Goal: Task Accomplishment & Management: Use online tool/utility

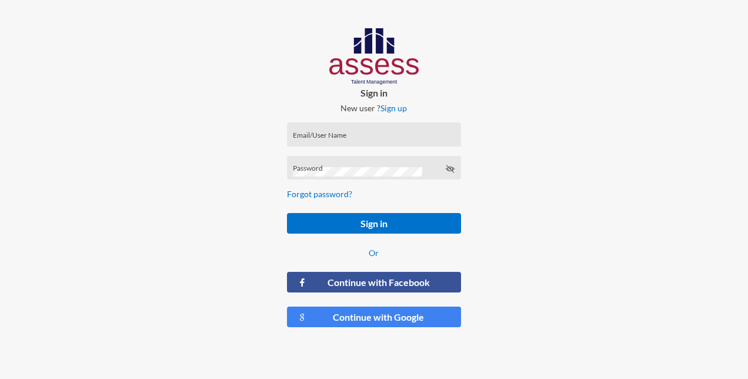
click at [357, 124] on div "Email/User Name" at bounding box center [374, 134] width 174 height 24
click at [345, 135] on input "Email/User Name" at bounding box center [374, 138] width 162 height 9
click at [327, 139] on input "Email/User Name" at bounding box center [374, 138] width 162 height 9
paste input "mailto:[EMAIL_ADDRESS][DOMAIN_NAME]"
drag, startPoint x: 405, startPoint y: 138, endPoint x: 278, endPoint y: 138, distance: 127.1
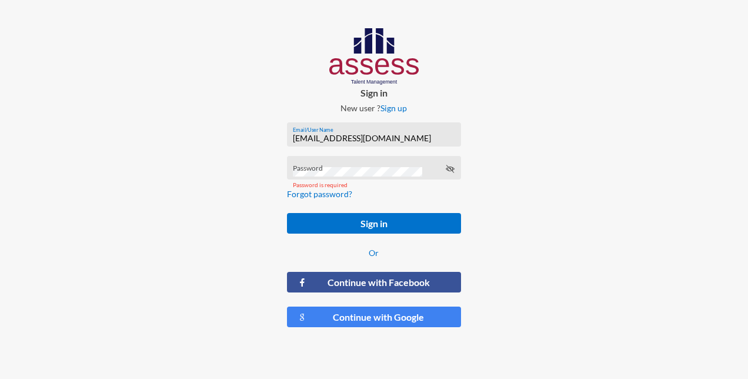
click at [278, 138] on form "[EMAIL_ADDRESS][DOMAIN_NAME] Email/User Name Password Password is required Forg…" at bounding box center [374, 225] width 193 height 224
paste input "_HAR"
type input "Rahma_HAR"
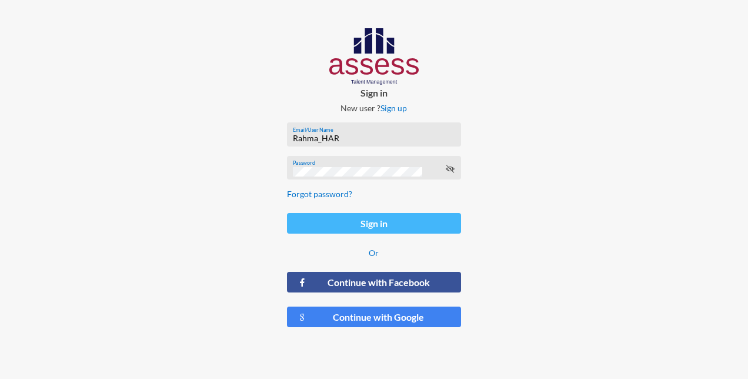
click at [413, 218] on button "Sign in" at bounding box center [374, 223] width 174 height 21
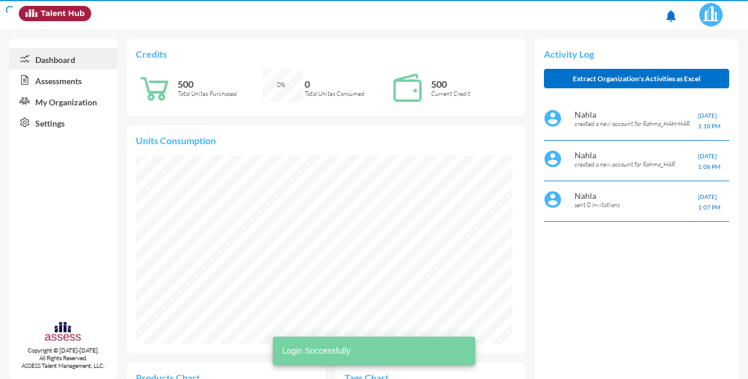
scroll to position [85, 169]
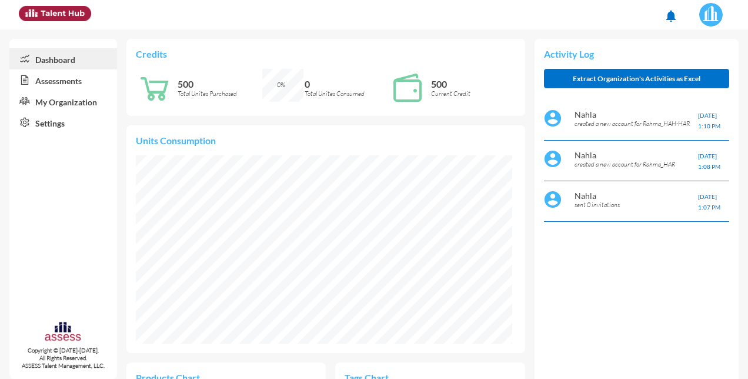
click at [44, 62] on link "Dashboard" at bounding box center [63, 58] width 108 height 21
click at [56, 78] on link "Assessments" at bounding box center [63, 79] width 108 height 21
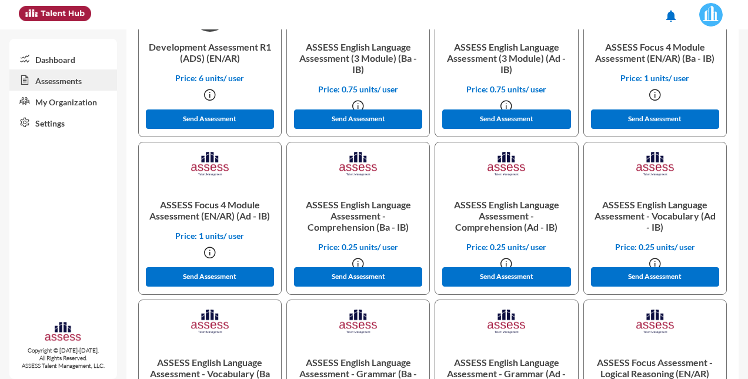
scroll to position [64, 0]
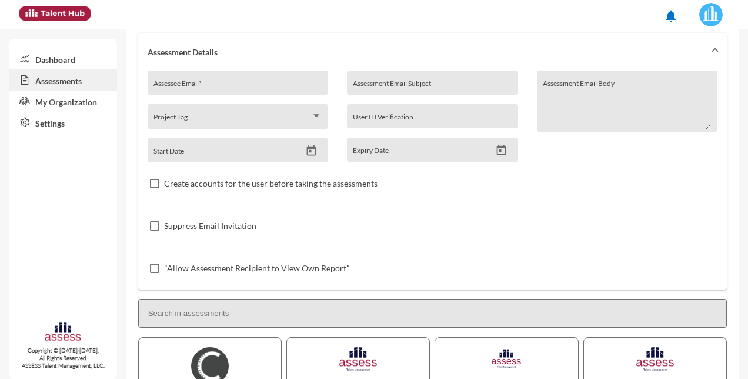
click at [93, 110] on link "My Organization" at bounding box center [63, 101] width 108 height 21
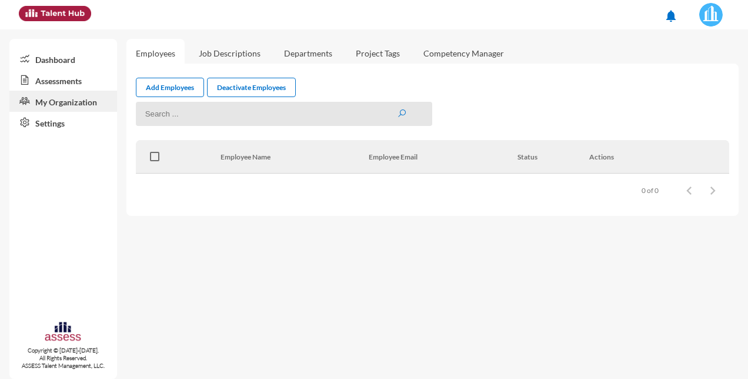
click at [58, 126] on link "Settings" at bounding box center [63, 122] width 108 height 21
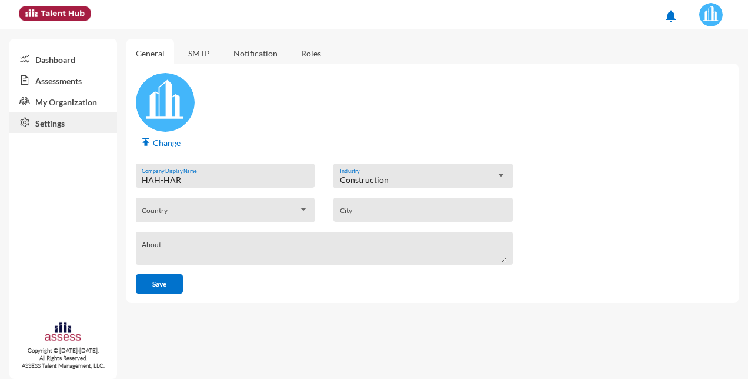
click at [164, 254] on textarea "About" at bounding box center [324, 252] width 365 height 21
click at [209, 54] on link "SMTP" at bounding box center [199, 53] width 41 height 29
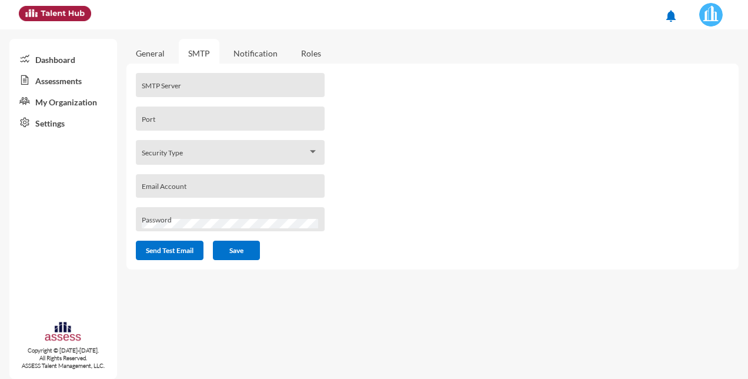
click at [270, 54] on link "Notification" at bounding box center [255, 53] width 63 height 29
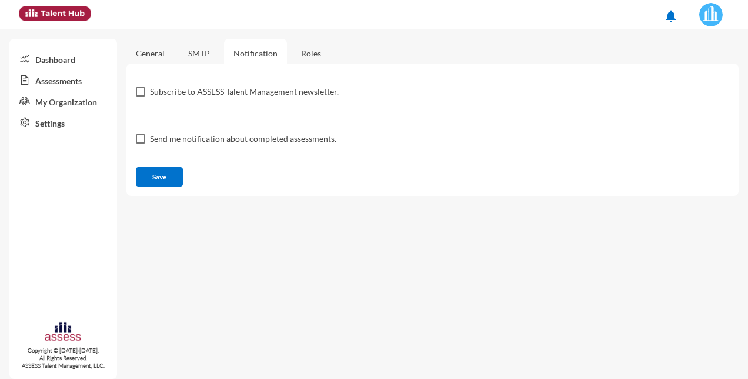
click at [313, 51] on link "Roles" at bounding box center [311, 53] width 39 height 29
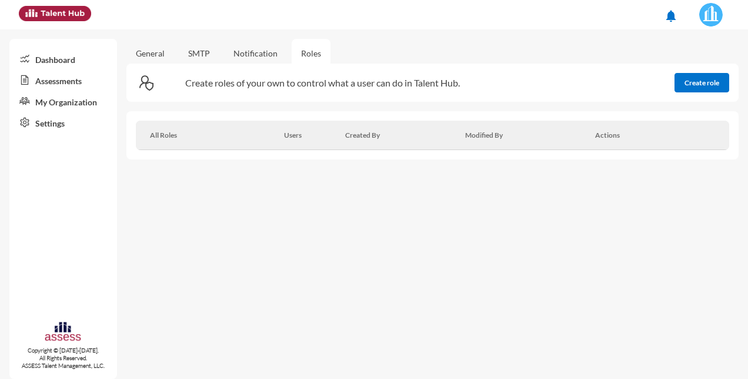
click at [47, 82] on link "Assessments" at bounding box center [63, 79] width 108 height 21
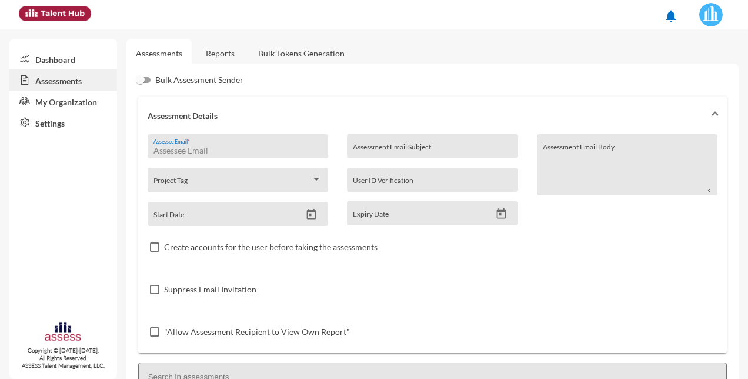
click at [208, 149] on input "Assessee Email *" at bounding box center [238, 150] width 168 height 9
click at [452, 148] on input "Assessment Email Subject" at bounding box center [432, 150] width 159 height 9
click at [62, 77] on link "Assessments" at bounding box center [63, 79] width 108 height 21
